Goal: Task Accomplishment & Management: Complete application form

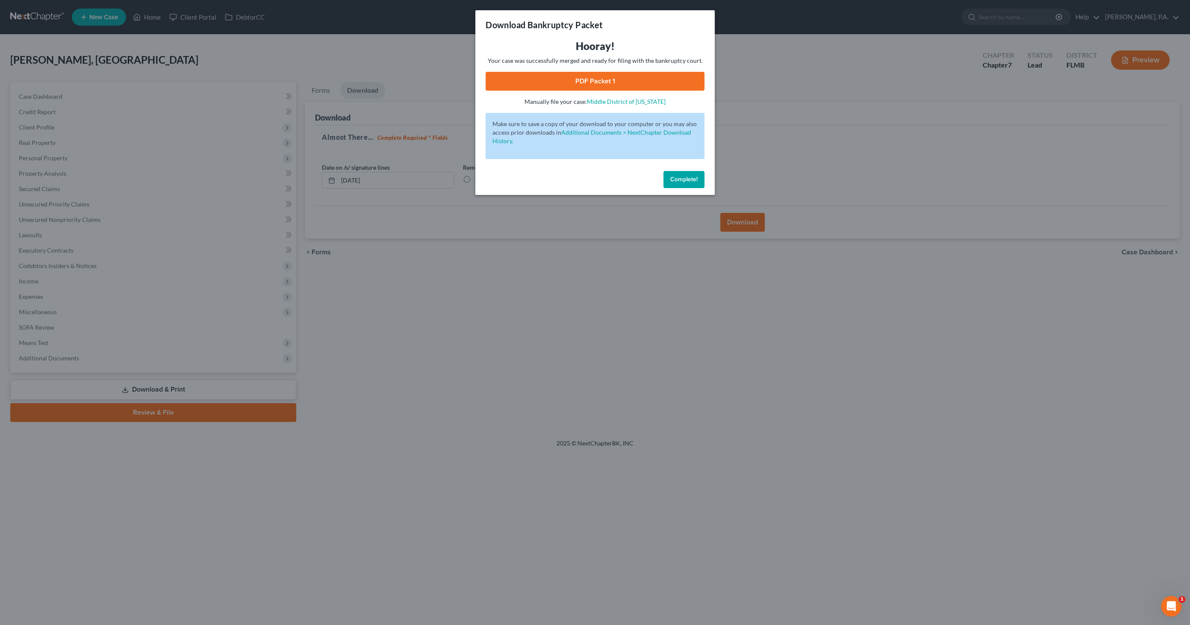
click at [673, 183] on button "Complete!" at bounding box center [683, 179] width 41 height 17
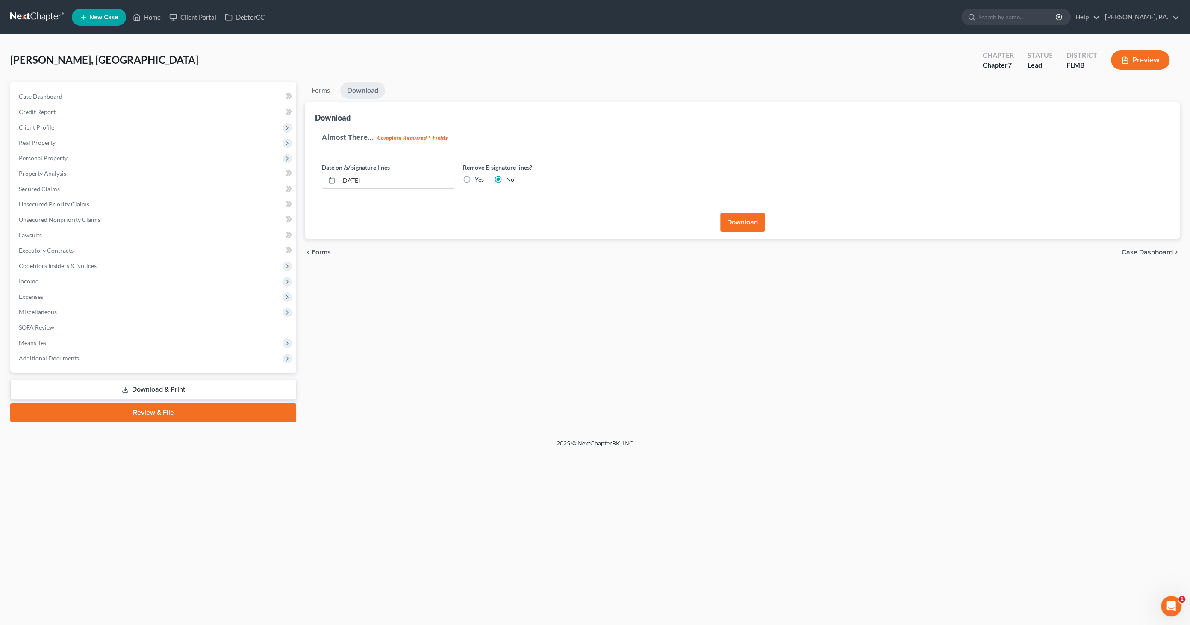
click at [151, 412] on link "Review & File" at bounding box center [153, 412] width 286 height 19
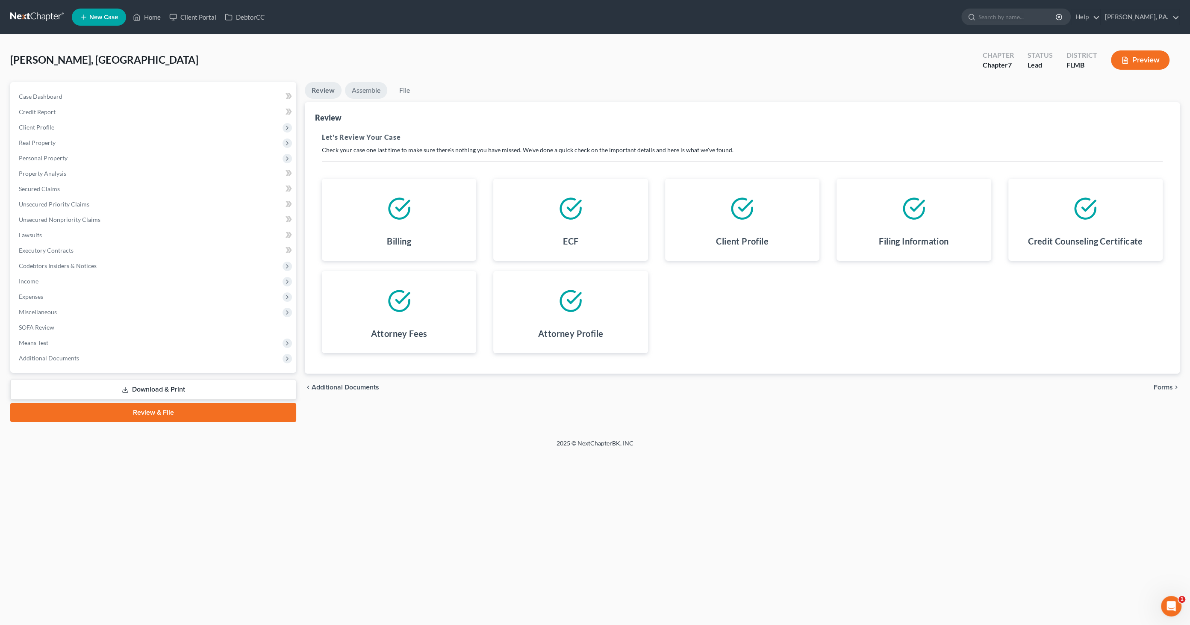
click at [364, 85] on link "Assemble" at bounding box center [366, 90] width 42 height 17
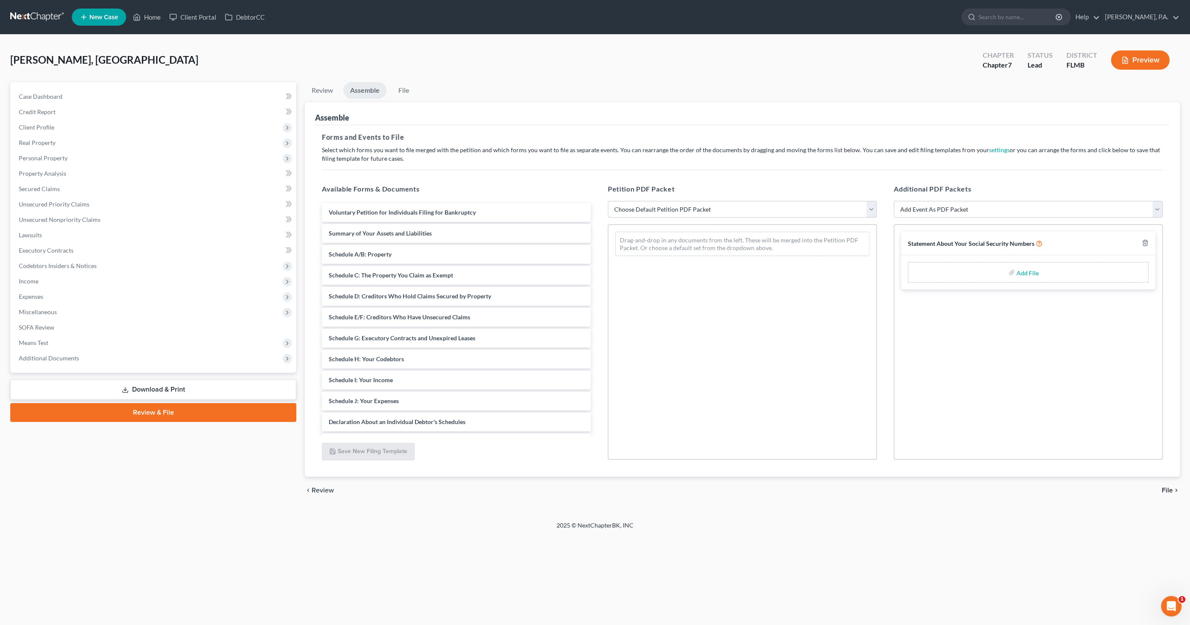
click at [667, 209] on select "Choose Default Petition PDF Packet Complete Bankruptcy Petition (all forms and …" at bounding box center [742, 209] width 269 height 17
select select "1"
click at [608, 201] on select "Choose Default Petition PDF Packet Complete Bankruptcy Petition (all forms and …" at bounding box center [742, 209] width 269 height 17
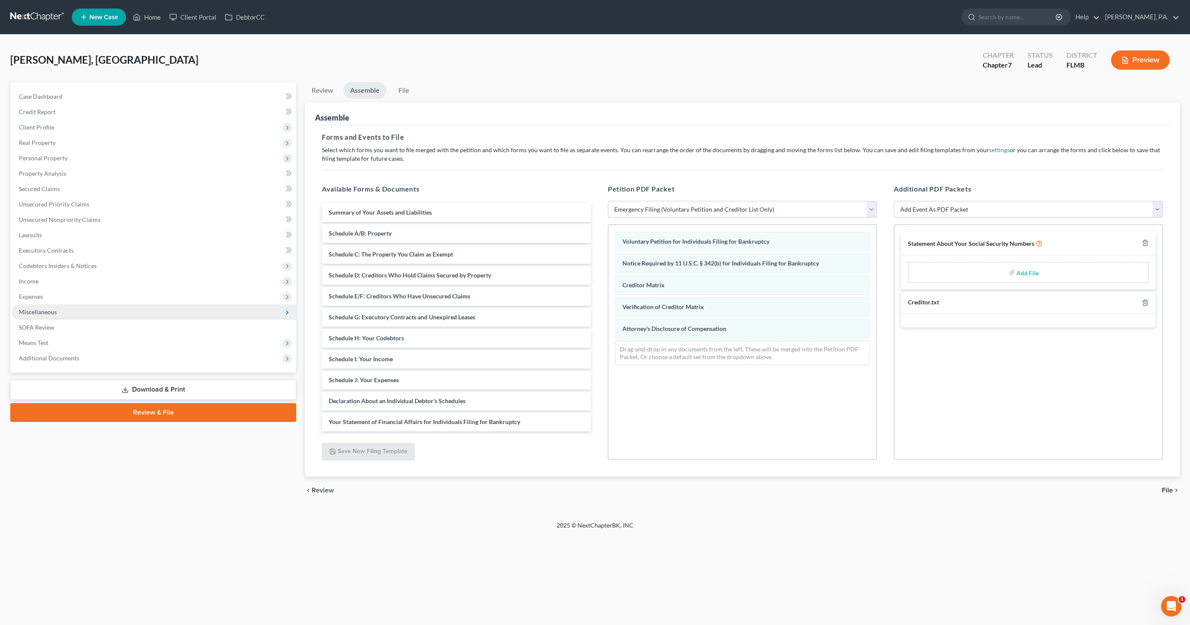
click at [29, 314] on span "Miscellaneous" at bounding box center [38, 311] width 38 height 7
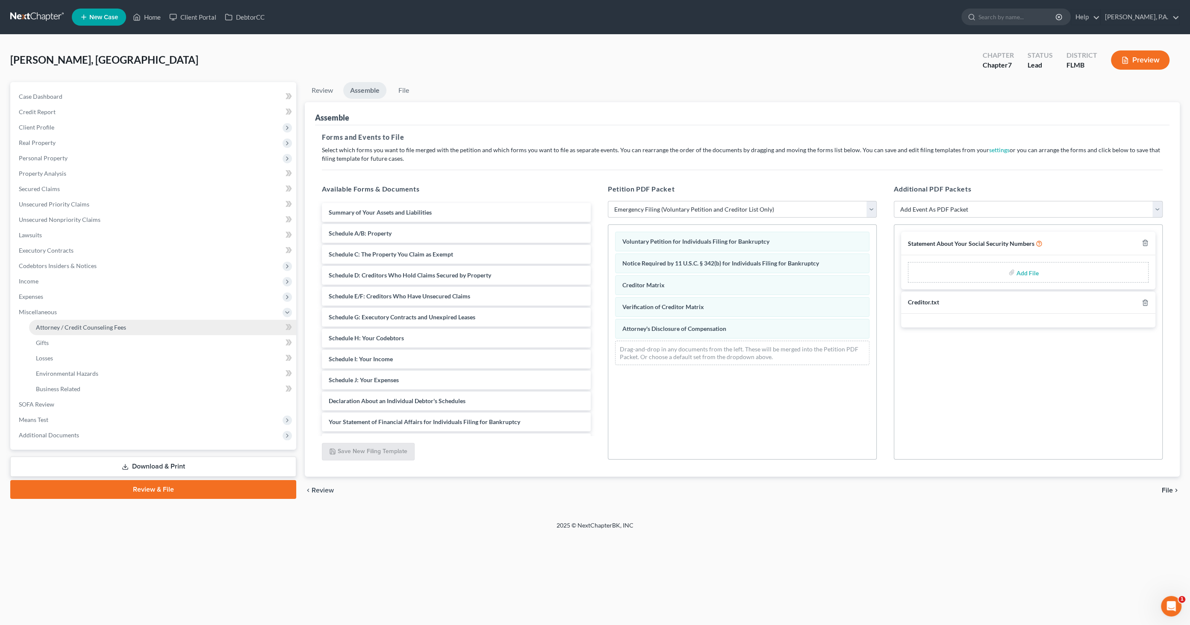
click at [46, 329] on span "Attorney / Credit Counseling Fees" at bounding box center [81, 327] width 90 height 7
select select "2"
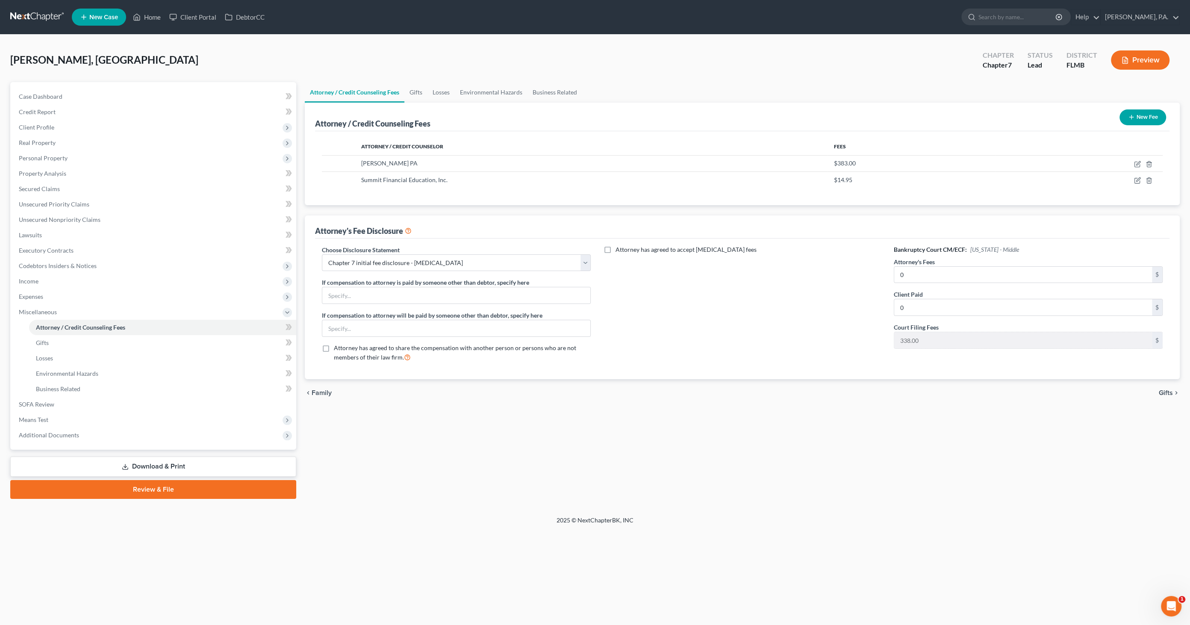
click at [133, 462] on link "Download & Print" at bounding box center [153, 466] width 286 height 20
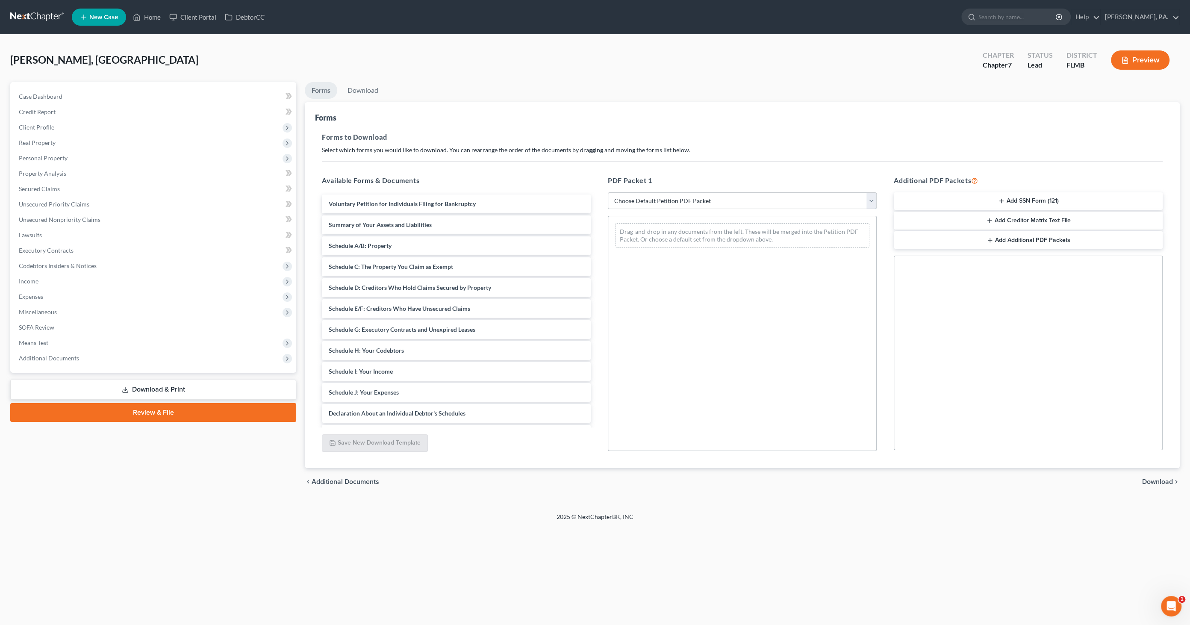
click at [672, 200] on select "Choose Default Petition PDF Packet Complete Bankruptcy Petition (all forms and …" at bounding box center [742, 200] width 269 height 17
select select "1"
click at [608, 192] on select "Choose Default Petition PDF Packet Complete Bankruptcy Petition (all forms and …" at bounding box center [742, 200] width 269 height 17
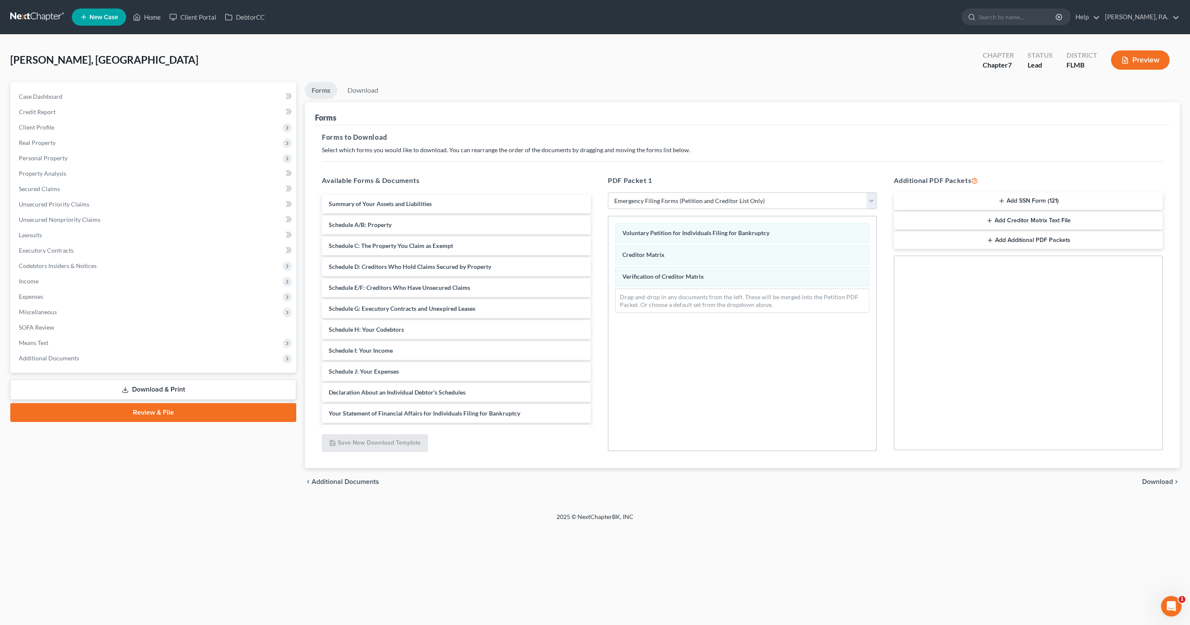
click at [148, 414] on link "Review & File" at bounding box center [153, 412] width 286 height 19
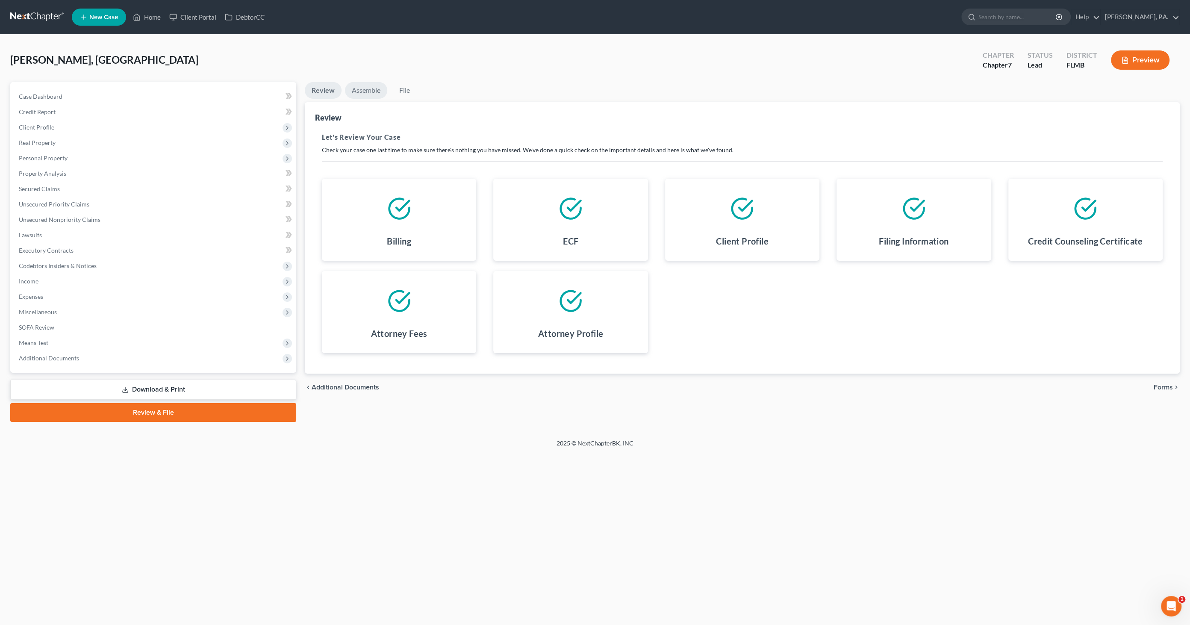
click at [356, 88] on link "Assemble" at bounding box center [366, 90] width 42 height 17
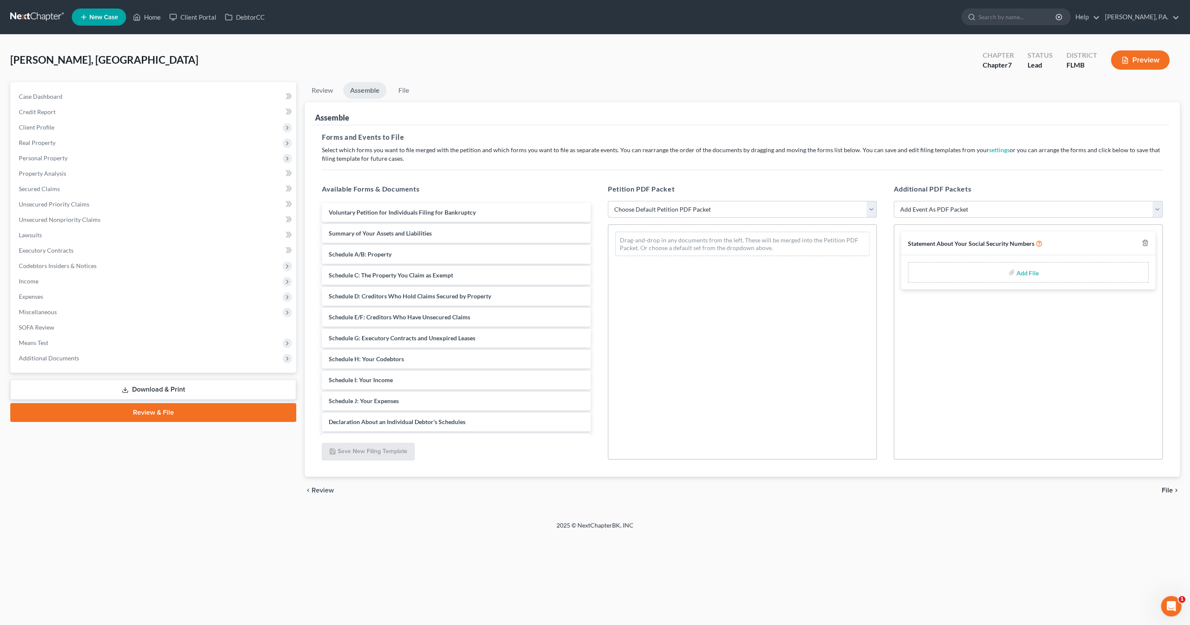
click at [690, 210] on select "Choose Default Petition PDF Packet Complete Bankruptcy Petition (all forms and …" at bounding box center [742, 209] width 269 height 17
select select "1"
click at [608, 201] on select "Choose Default Petition PDF Packet Complete Bankruptcy Petition (all forms and …" at bounding box center [742, 209] width 269 height 17
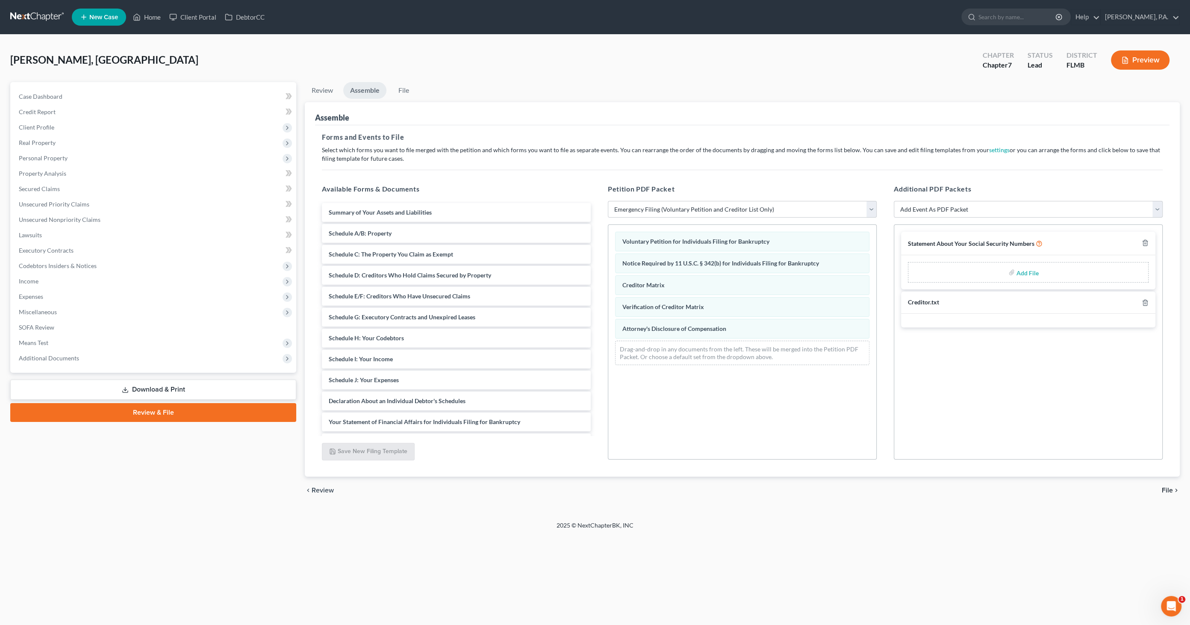
click at [1173, 490] on icon "chevron_right" at bounding box center [1176, 490] width 7 height 7
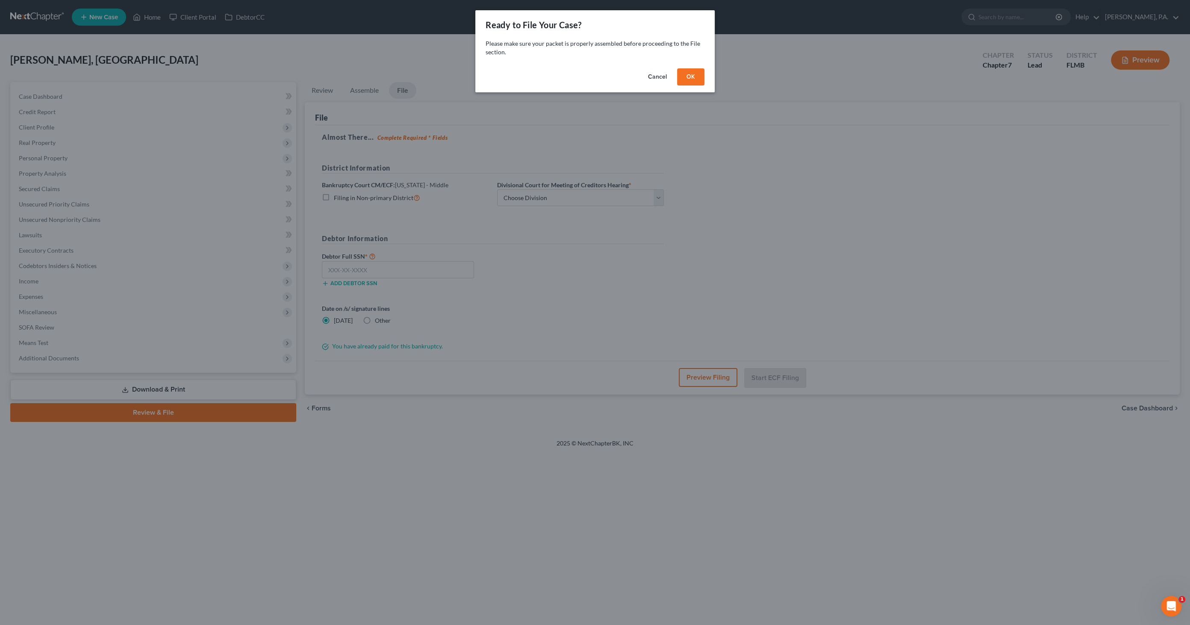
click at [696, 79] on button "OK" at bounding box center [690, 76] width 27 height 17
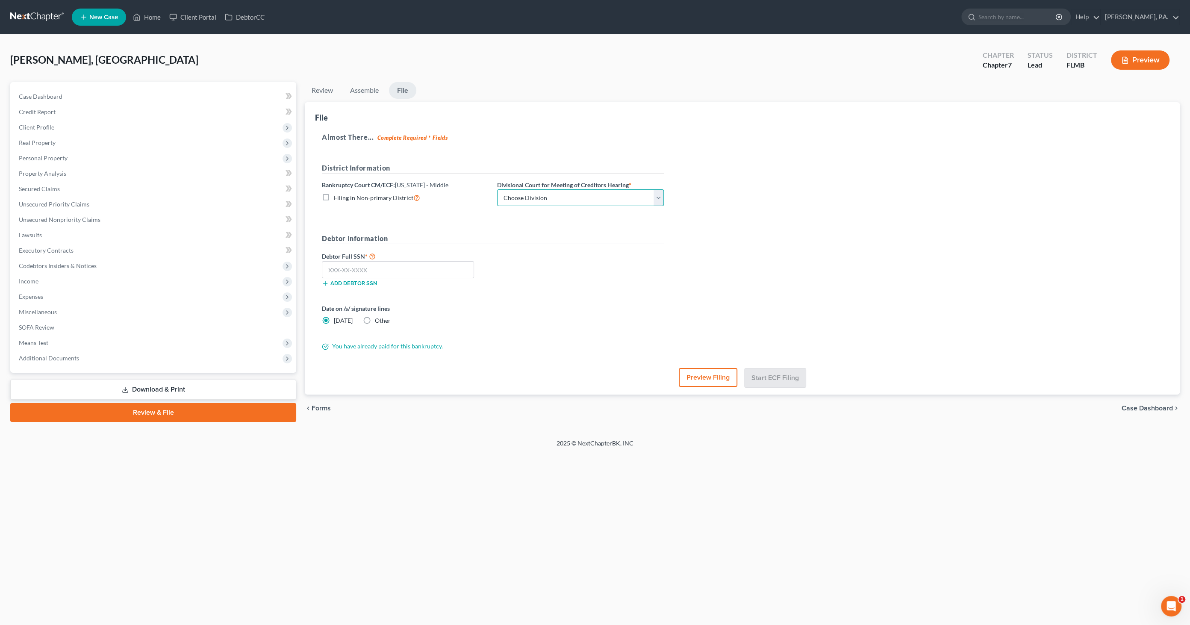
click at [588, 199] on select "Choose Division [GEOGRAPHIC_DATA][PERSON_NAME] [GEOGRAPHIC_DATA] [GEOGRAPHIC_DA…" at bounding box center [580, 197] width 167 height 17
select select "3"
click at [497, 189] on select "Choose Division [GEOGRAPHIC_DATA][PERSON_NAME] [GEOGRAPHIC_DATA] [GEOGRAPHIC_DA…" at bounding box center [580, 197] width 167 height 17
click at [430, 264] on input "text" at bounding box center [398, 269] width 152 height 17
type input "254-45-3535"
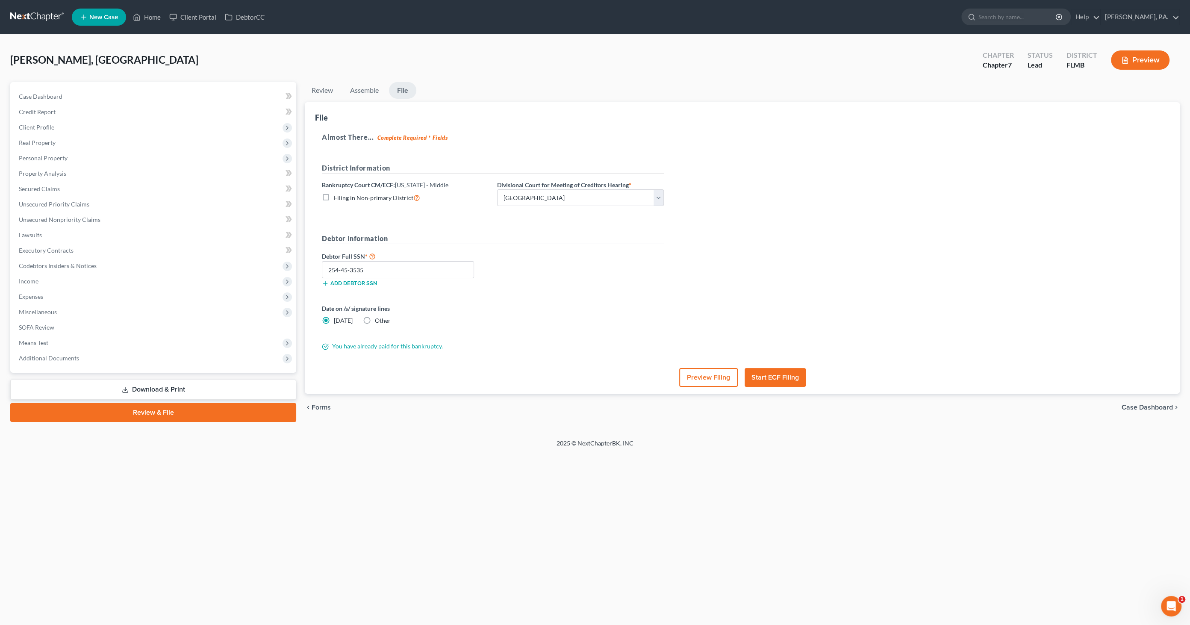
click at [689, 372] on button "Preview Filing" at bounding box center [708, 377] width 59 height 19
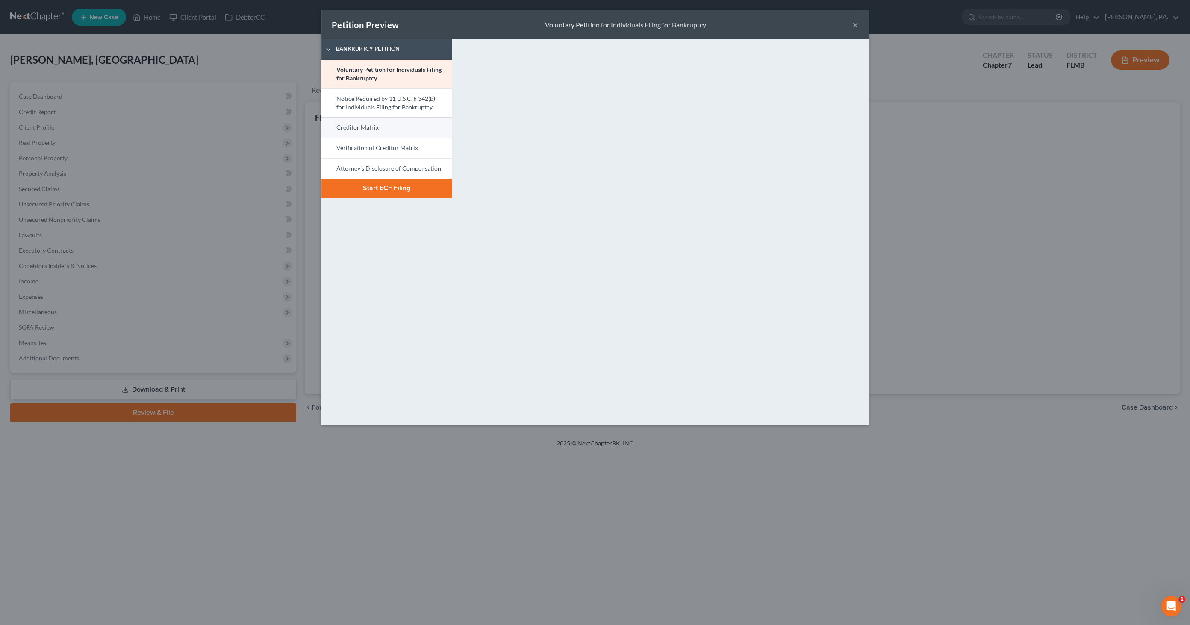
click at [392, 128] on link "Creditor Matrix" at bounding box center [386, 127] width 130 height 21
click at [412, 189] on button "Start ECF Filing" at bounding box center [386, 188] width 130 height 19
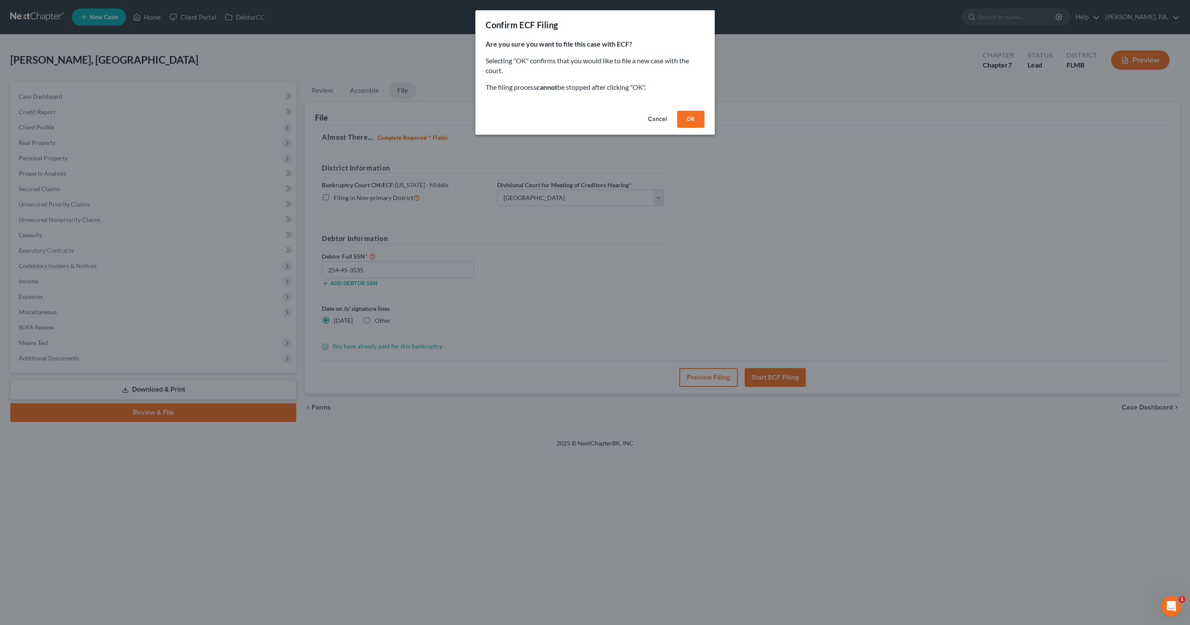
click at [687, 120] on button "OK" at bounding box center [690, 119] width 27 height 17
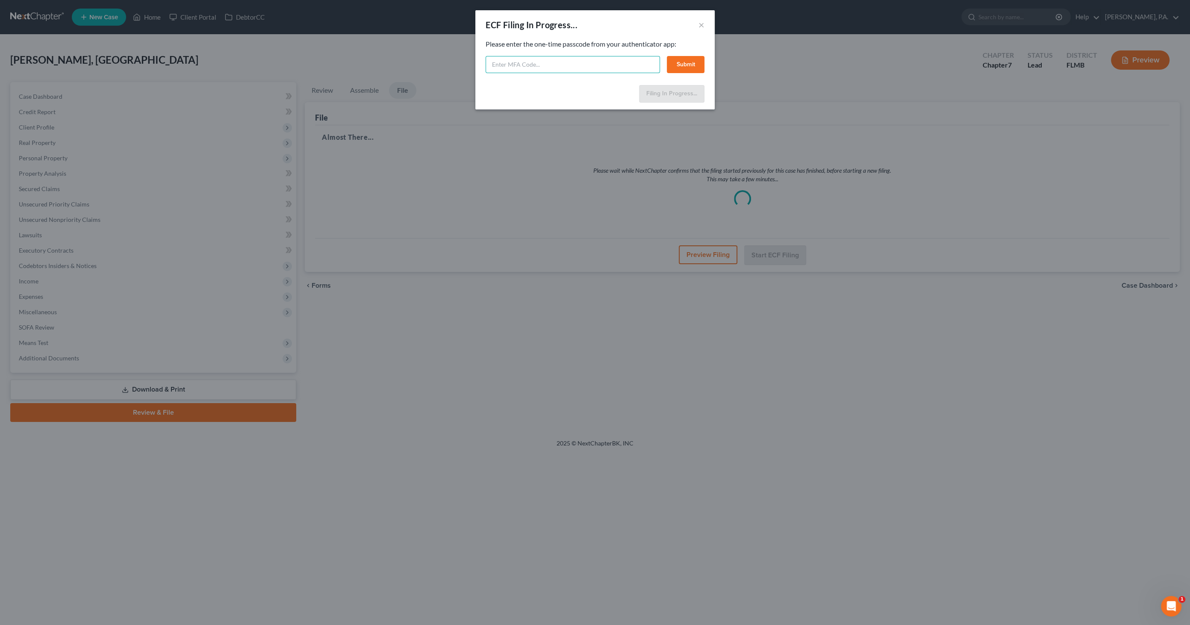
click at [546, 67] on input "text" at bounding box center [572, 64] width 174 height 17
type input "638016"
click at [684, 64] on button "Submit" at bounding box center [686, 64] width 38 height 17
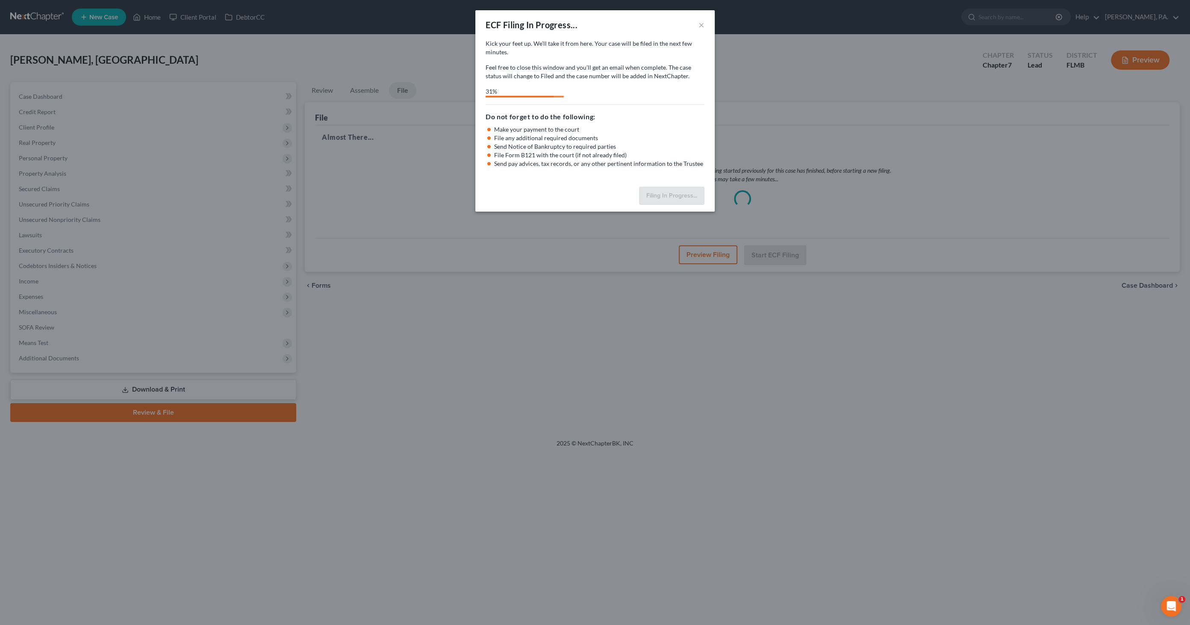
select select "3"
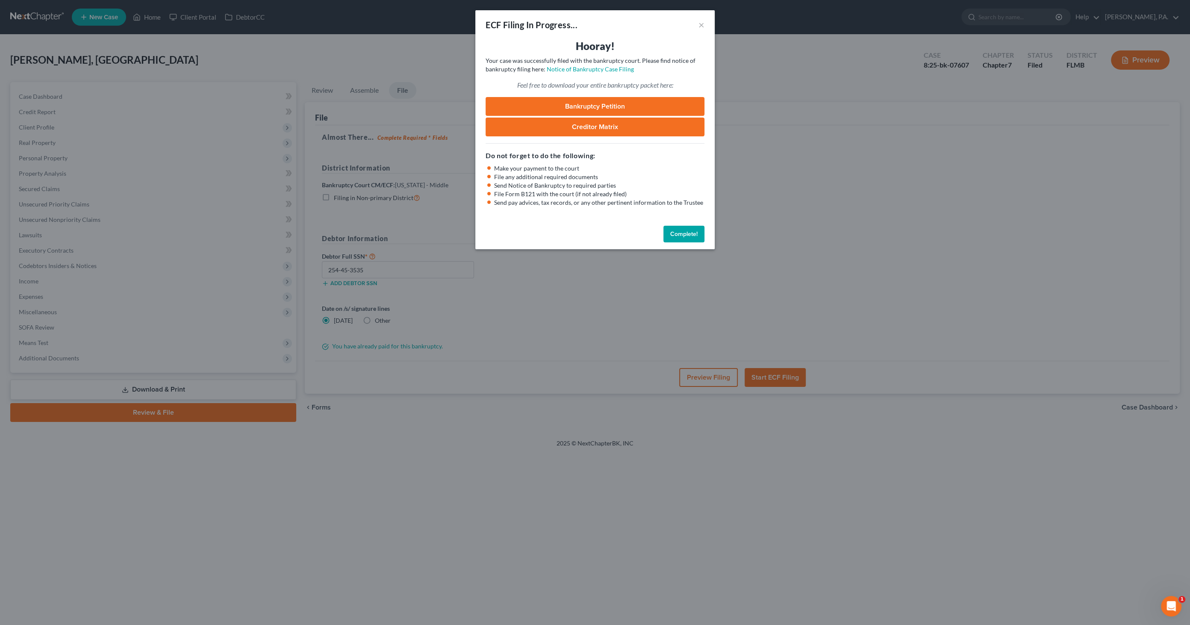
drag, startPoint x: 687, startPoint y: 228, endPoint x: 723, endPoint y: 242, distance: 38.7
click at [687, 228] on button "Complete!" at bounding box center [683, 234] width 41 height 17
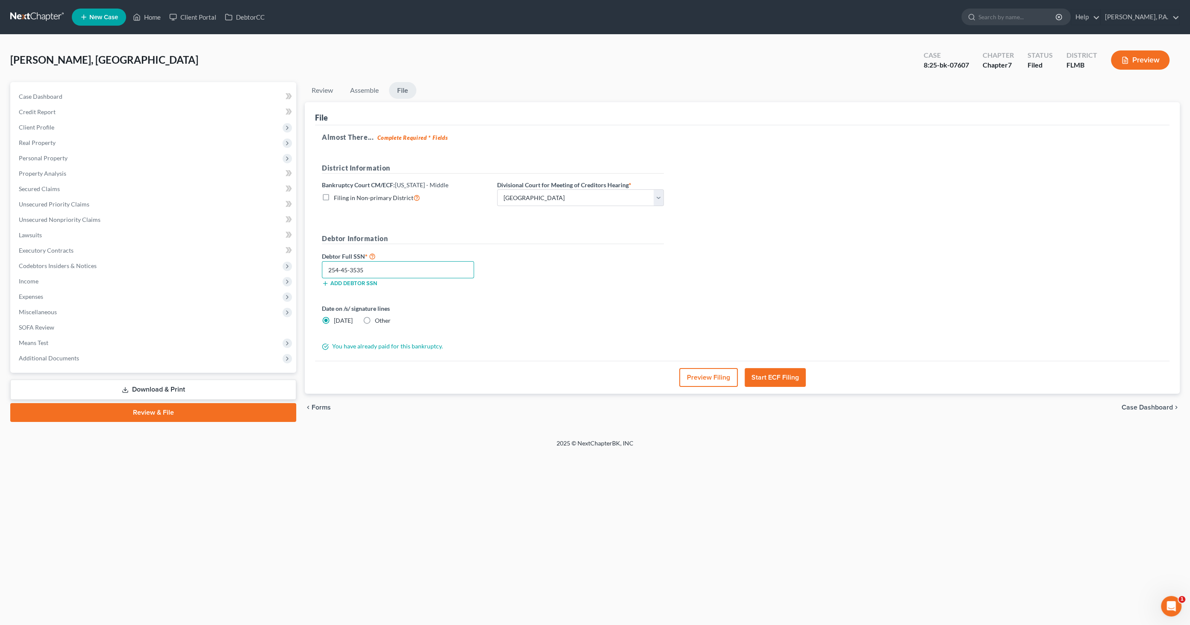
drag, startPoint x: 383, startPoint y: 268, endPoint x: 327, endPoint y: 267, distance: 56.9
click at [314, 268] on div "File Almost There... Complete Required * Fields District Information Bankruptcy…" at bounding box center [742, 248] width 875 height 292
click at [1150, 406] on span "Case Dashboard" at bounding box center [1146, 407] width 51 height 7
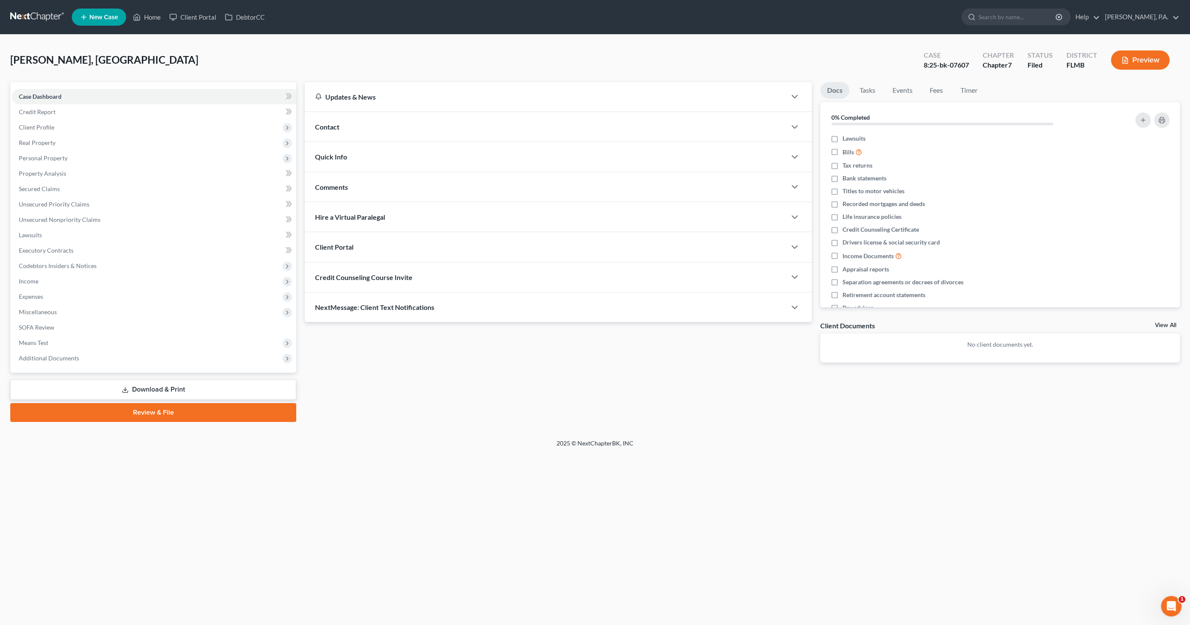
drag, startPoint x: 252, startPoint y: 381, endPoint x: 415, endPoint y: 411, distance: 165.5
click at [252, 382] on link "Download & Print" at bounding box center [153, 389] width 286 height 20
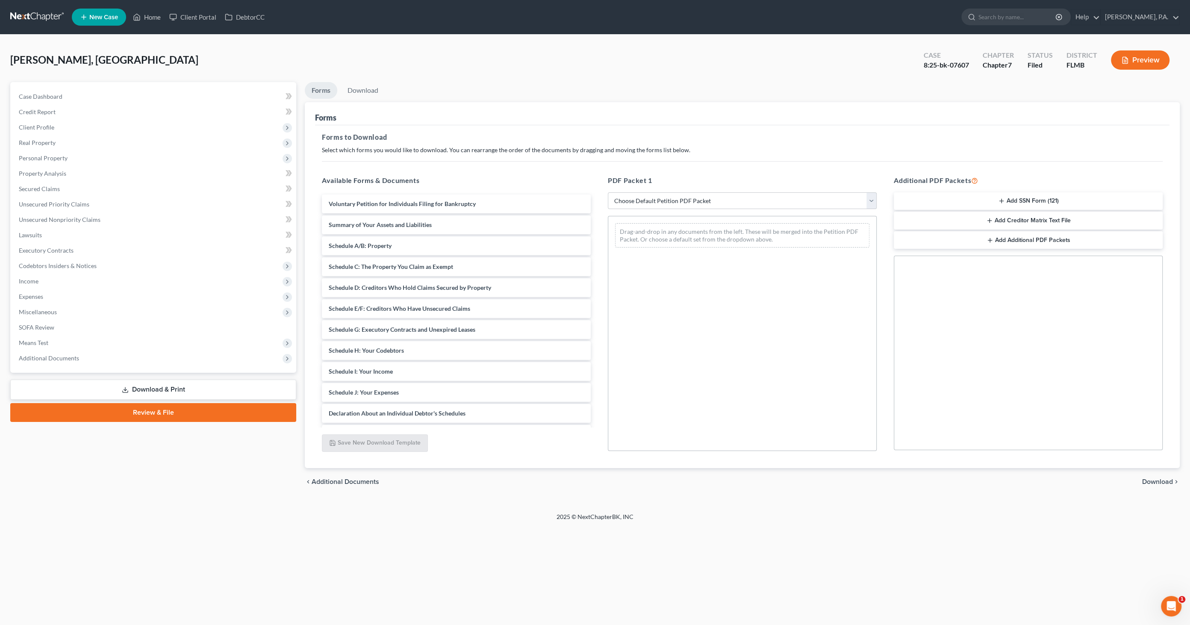
click at [1021, 197] on button "Add SSN Form (121)" at bounding box center [1028, 201] width 269 height 18
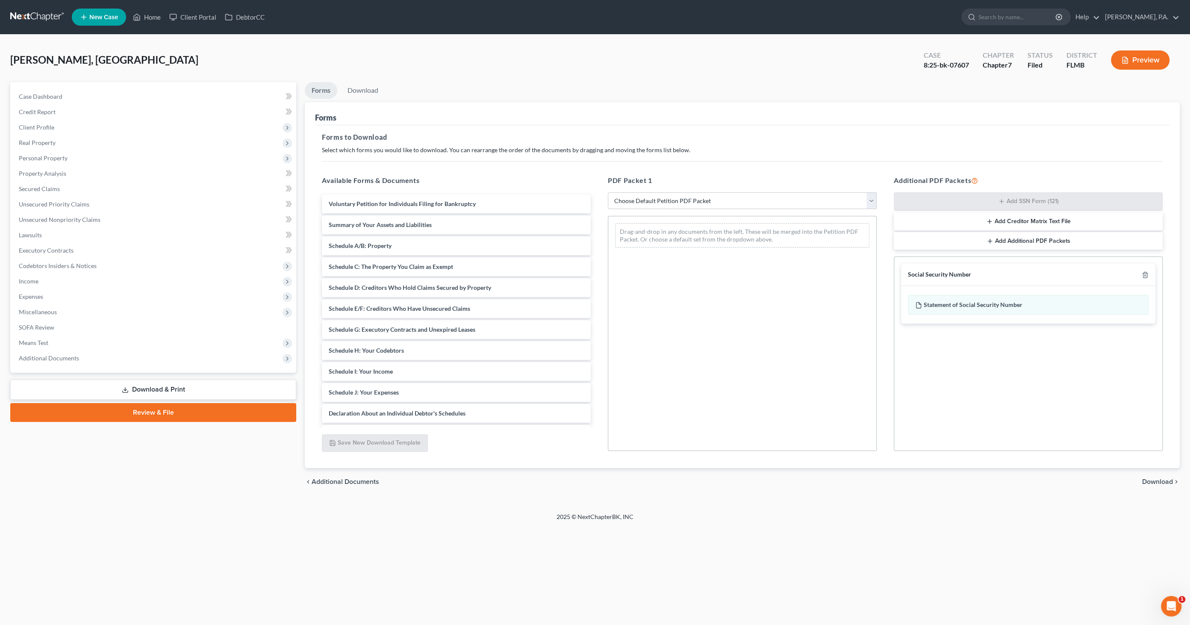
click at [1153, 480] on span "Download" at bounding box center [1157, 481] width 31 height 7
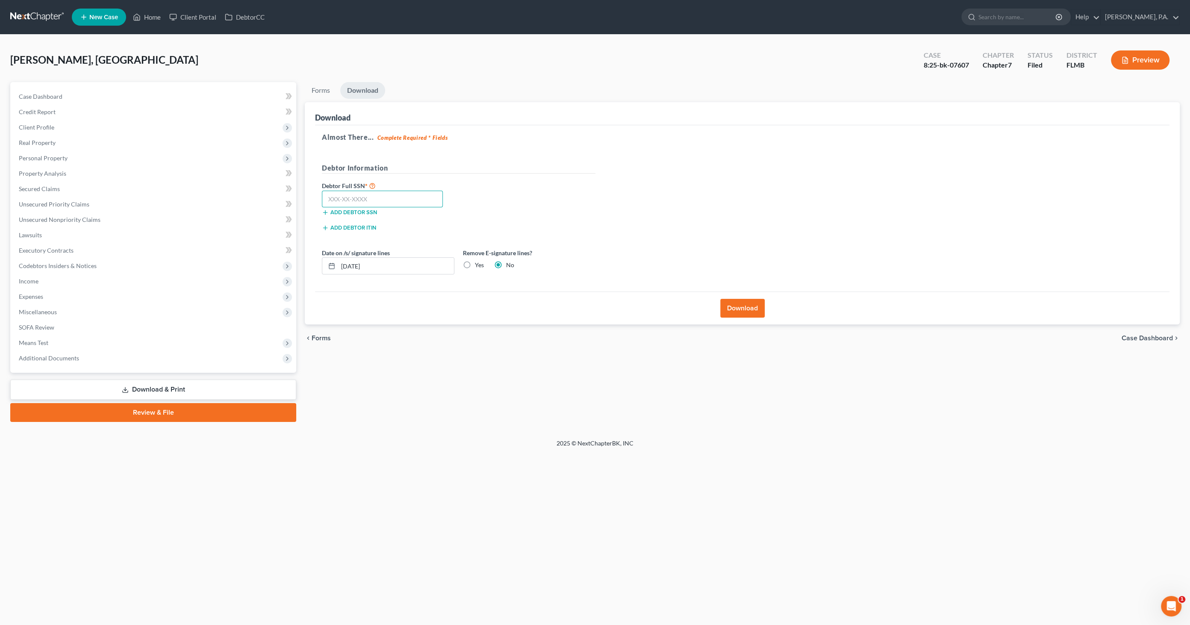
click at [405, 200] on input "text" at bounding box center [382, 199] width 121 height 17
paste input "254-45-3535"
type input "254-45-3535"
click at [732, 306] on button "Download" at bounding box center [742, 308] width 44 height 19
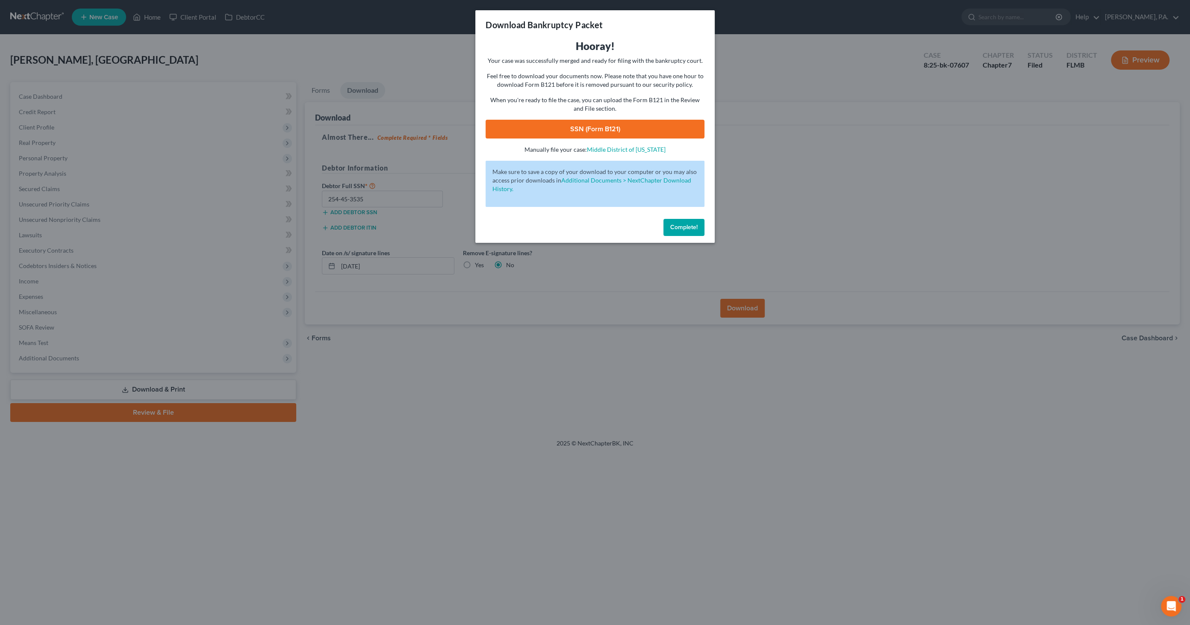
click at [584, 132] on link "SSN (Form B121)" at bounding box center [594, 129] width 219 height 19
